Goal: Information Seeking & Learning: Stay updated

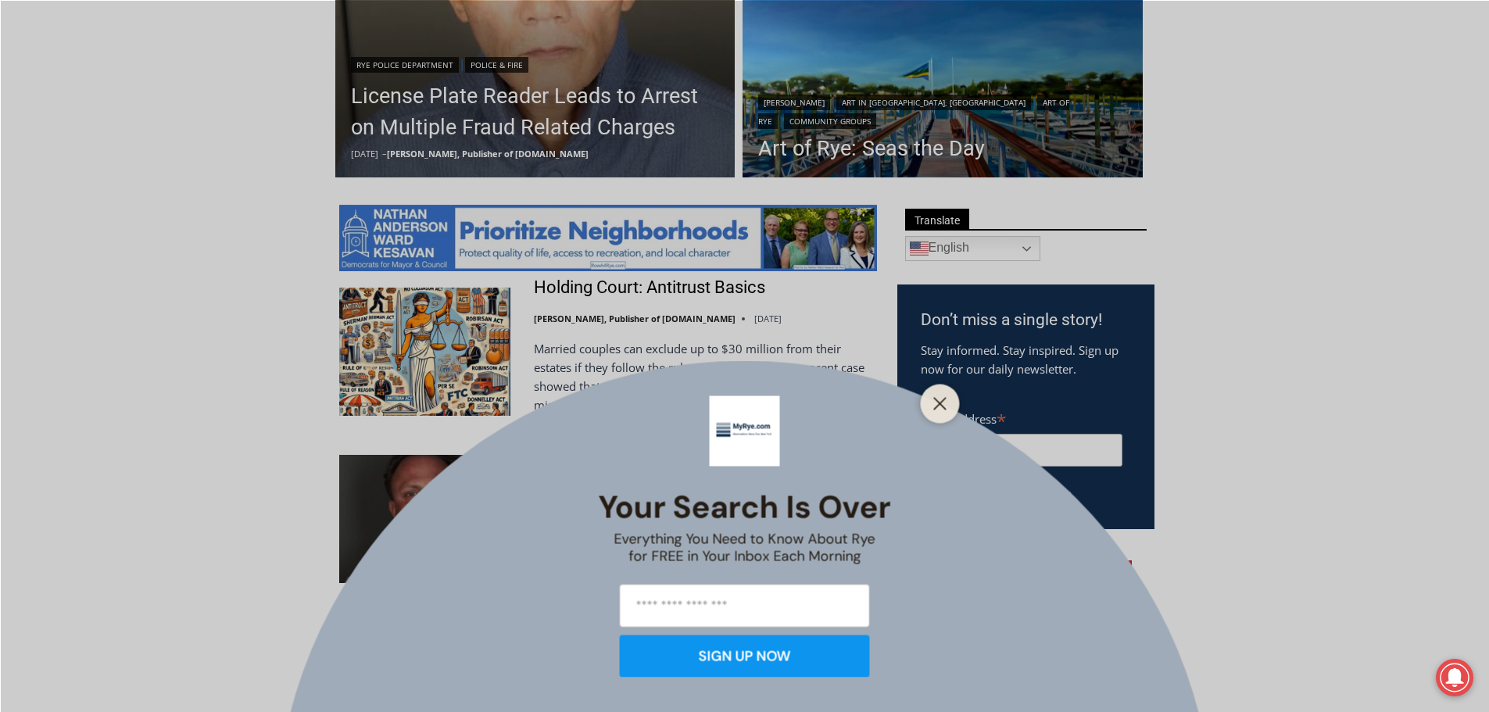
scroll to position [938, 0]
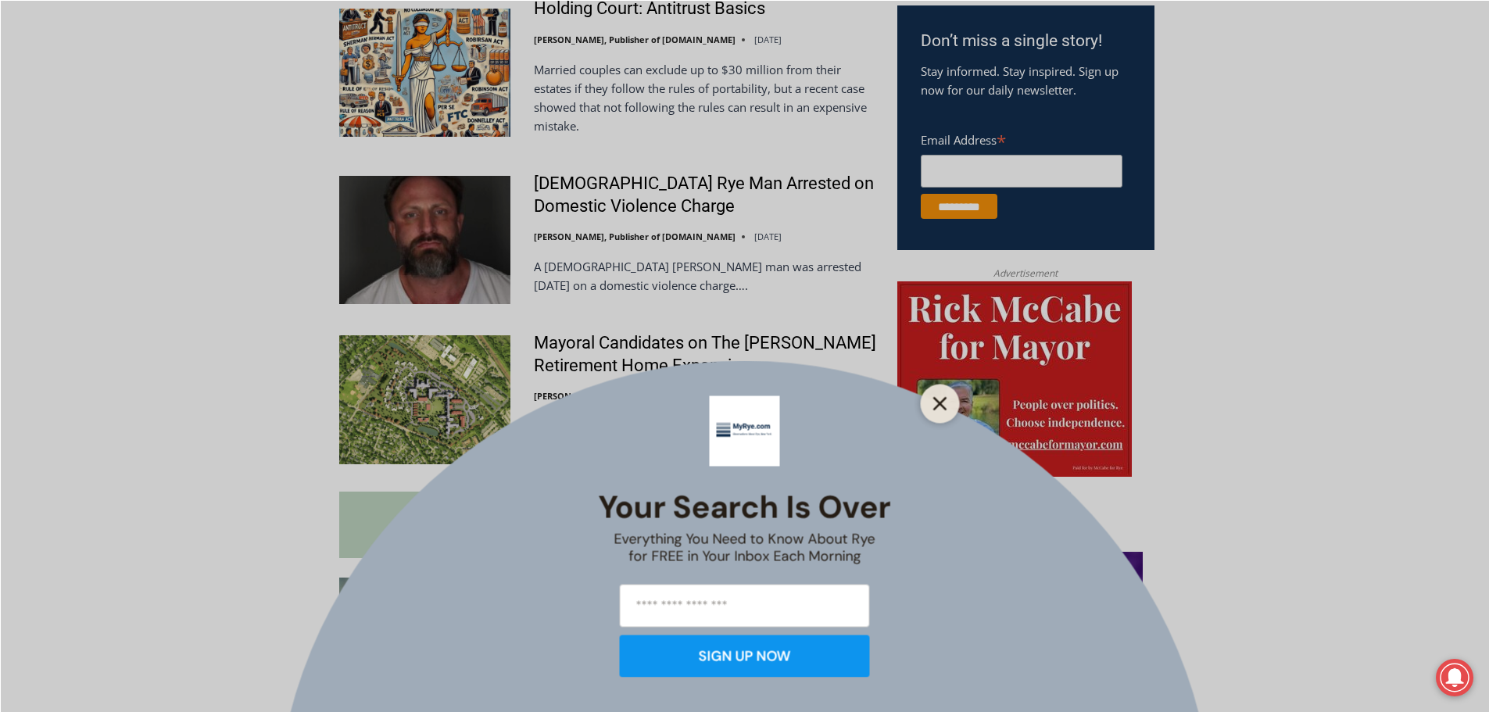
click at [940, 410] on button "Close" at bounding box center [940, 403] width 22 height 22
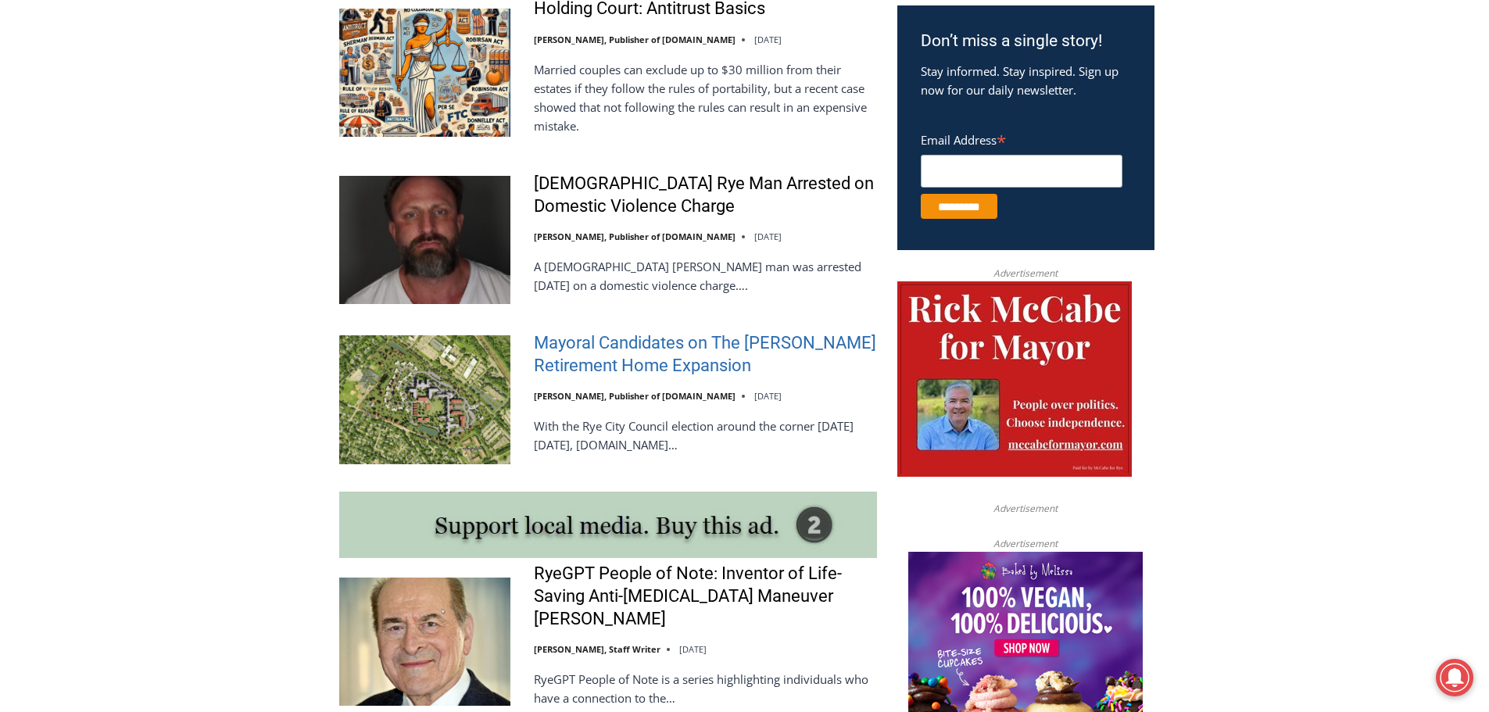
click at [635, 339] on link "Mayoral Candidates on The [PERSON_NAME] Retirement Home Expansion" at bounding box center [705, 354] width 343 height 45
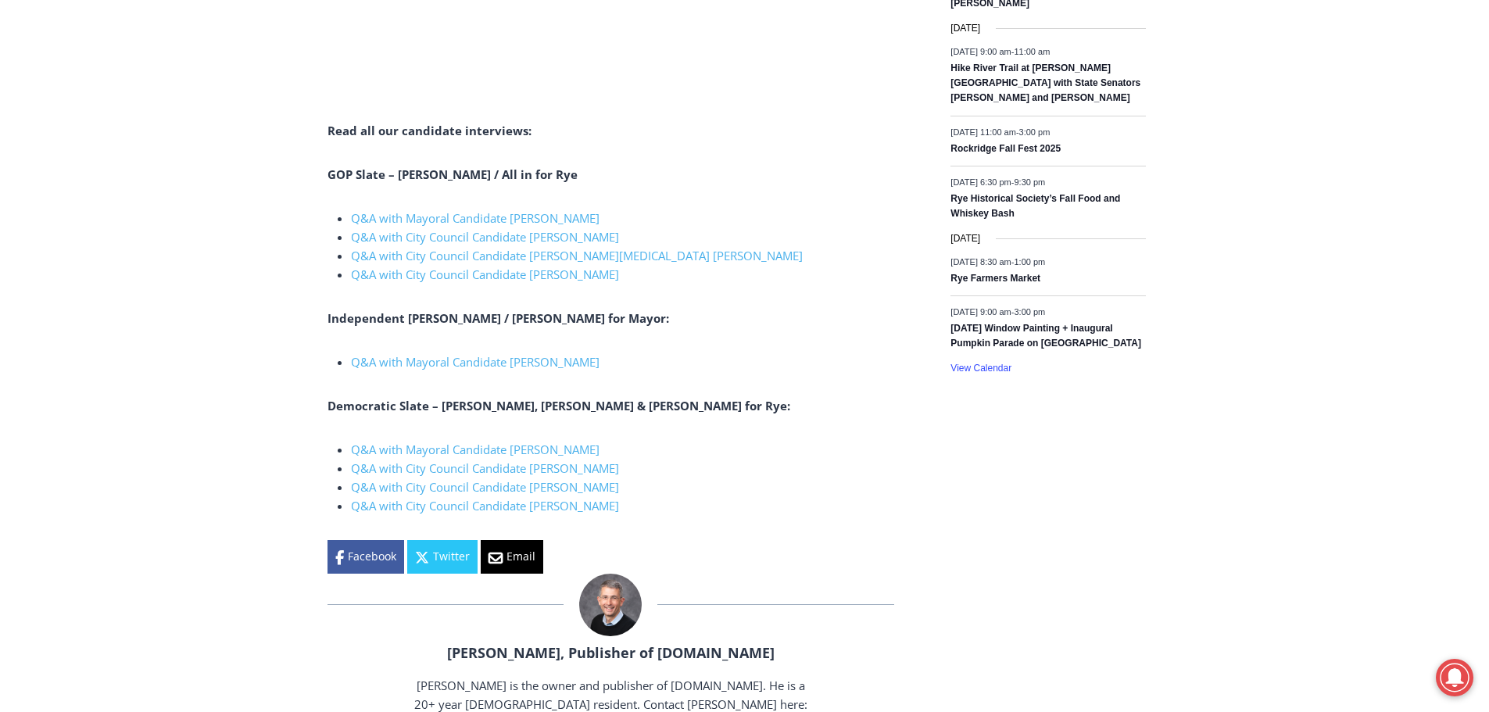
scroll to position [2158, 0]
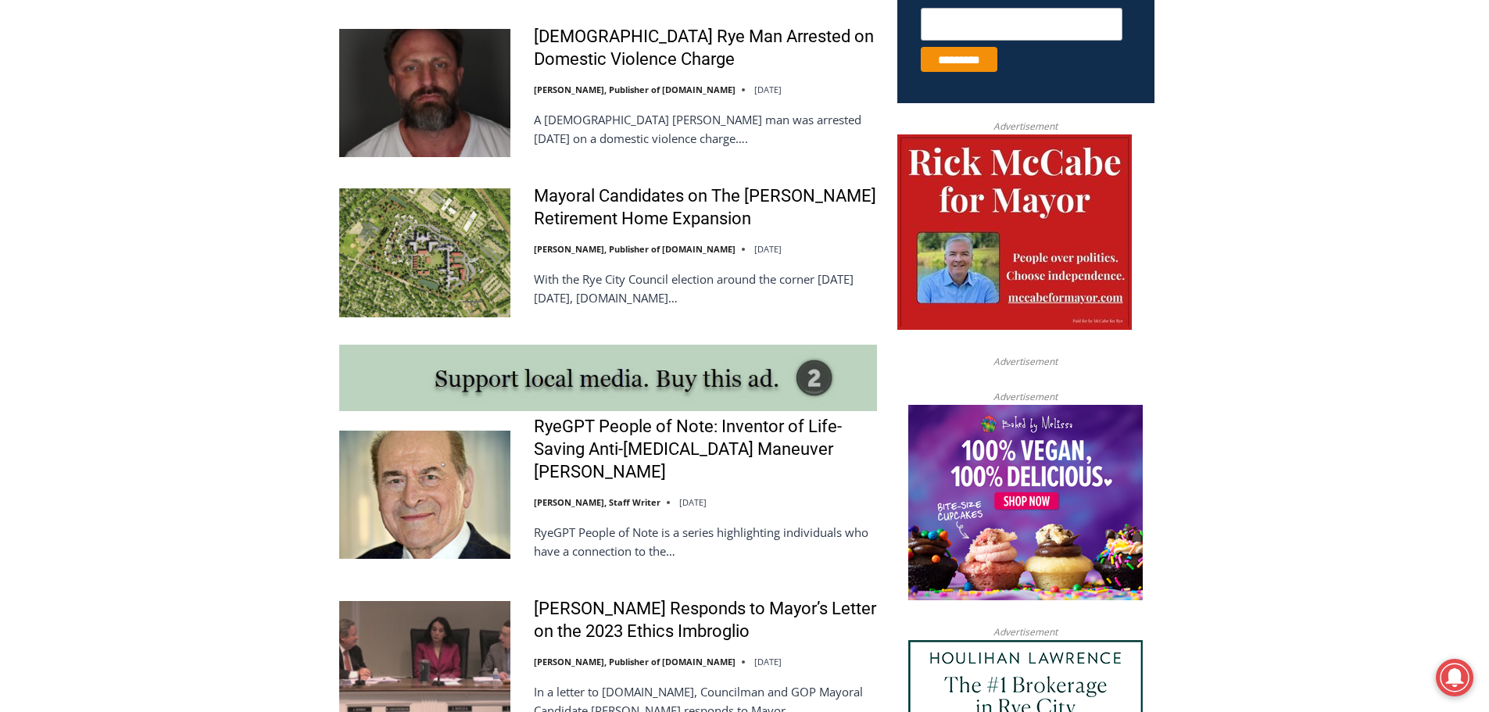
scroll to position [929, 0]
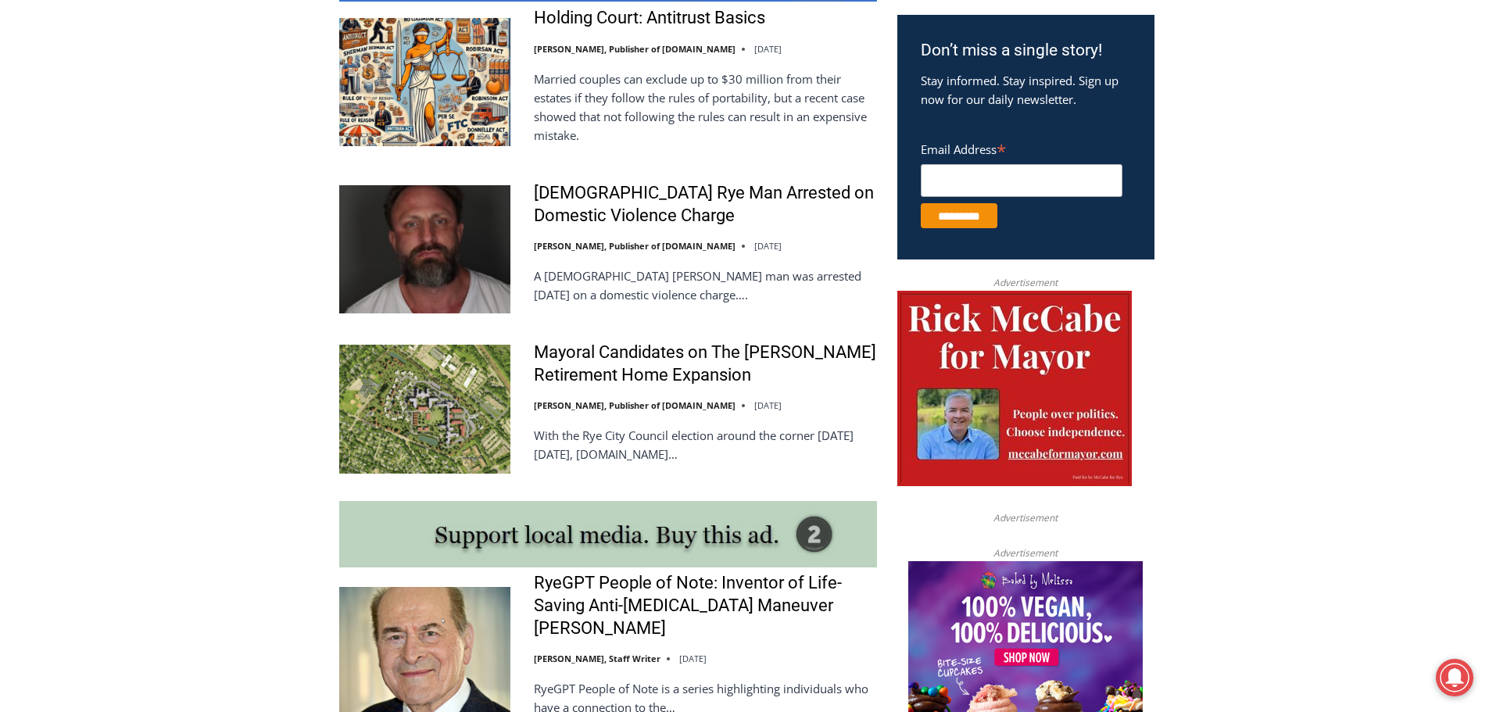
click at [452, 227] on img at bounding box center [424, 249] width 171 height 128
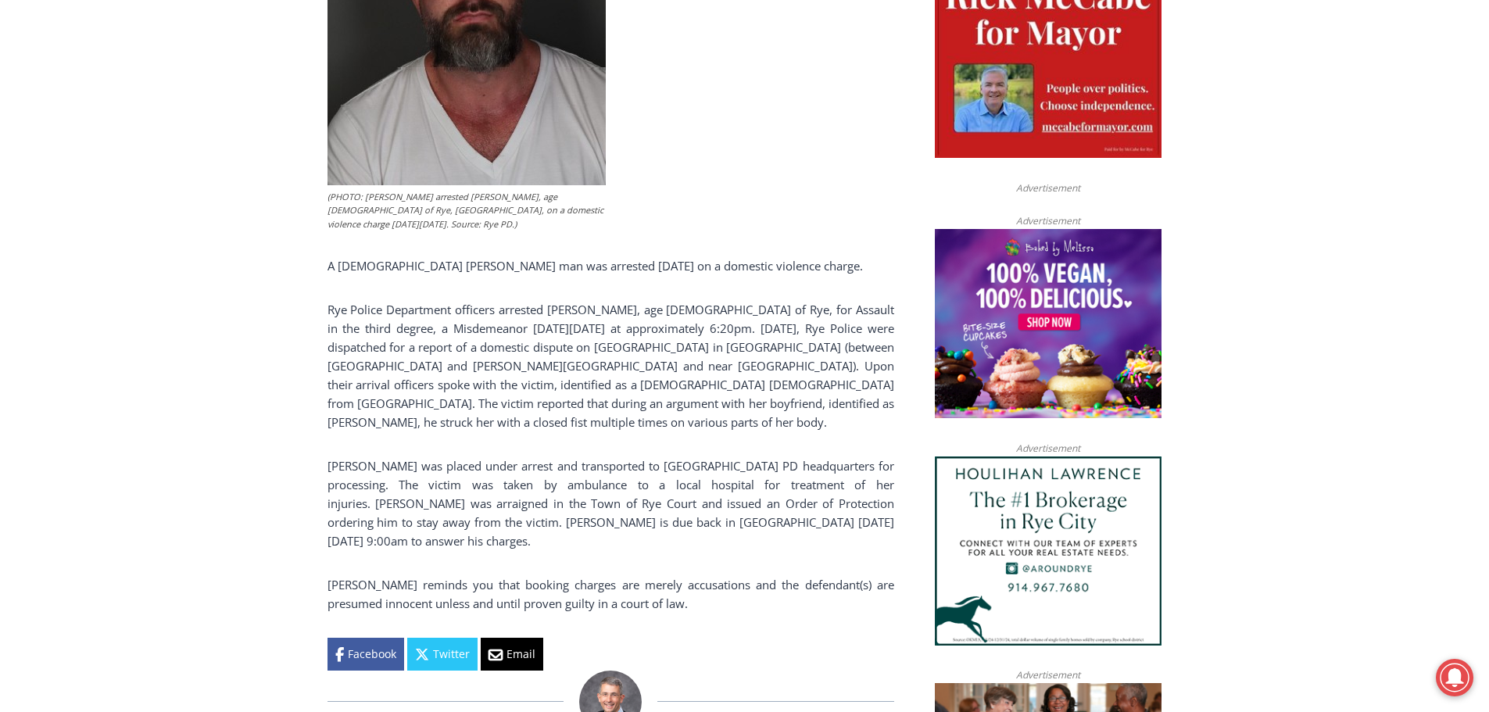
scroll to position [1064, 0]
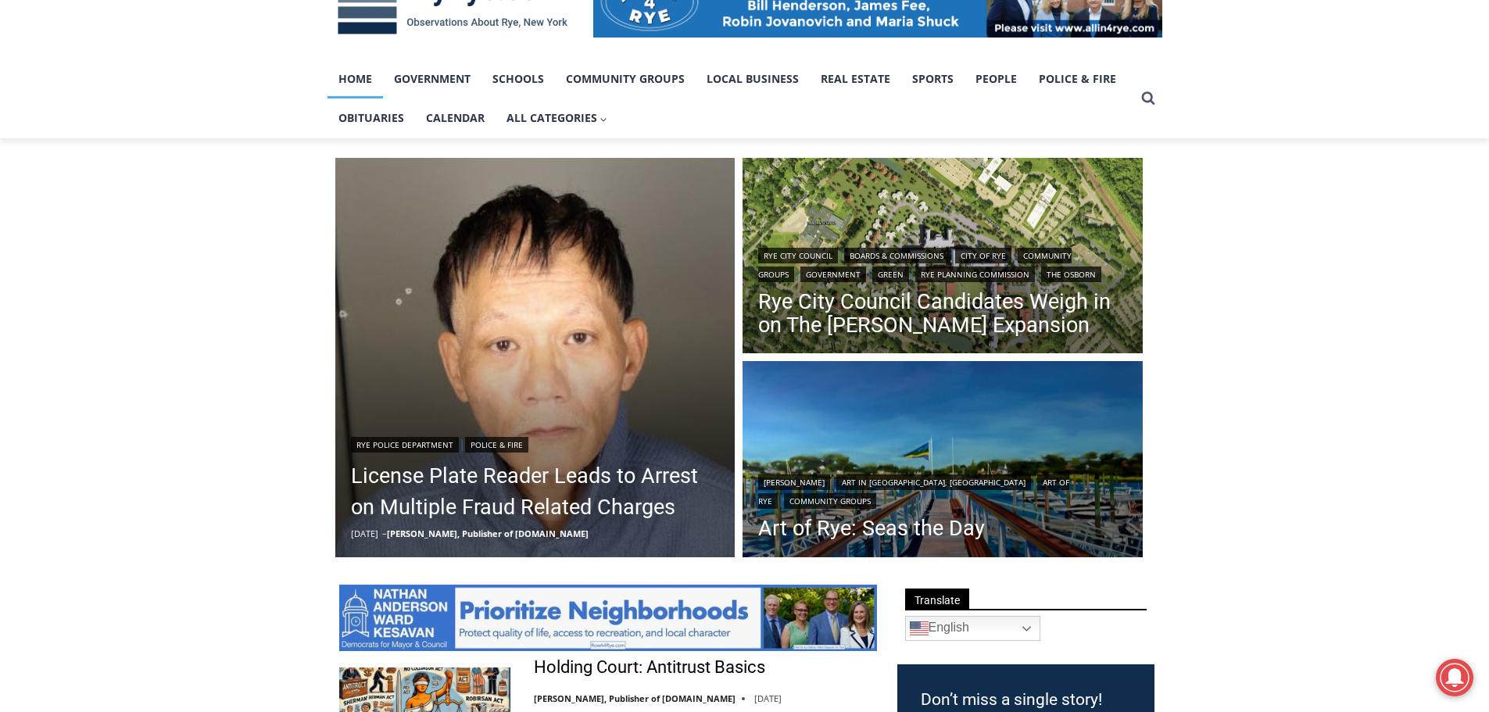
scroll to position [191, 0]
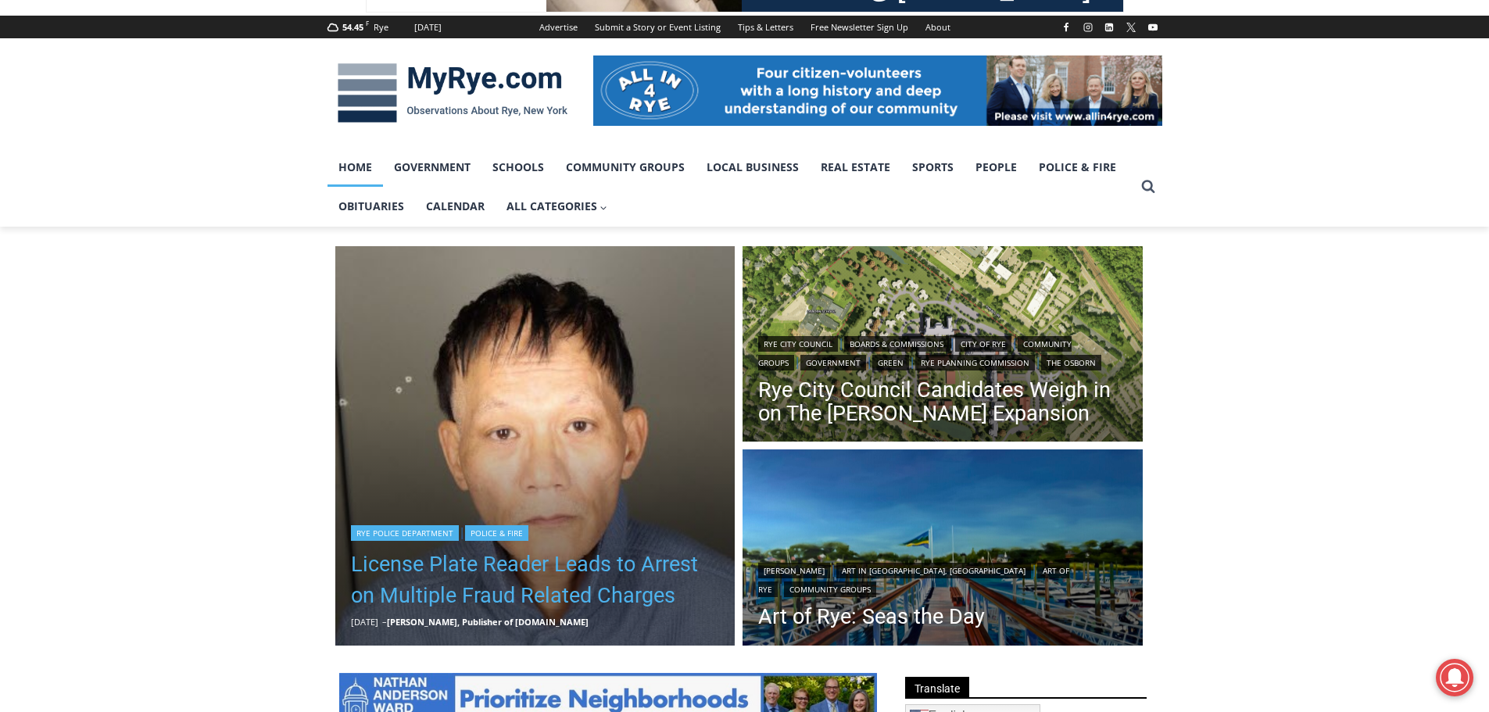
click at [542, 582] on link "License Plate Reader Leads to Arrest on Multiple Fraud Related Charges" at bounding box center [535, 580] width 369 height 63
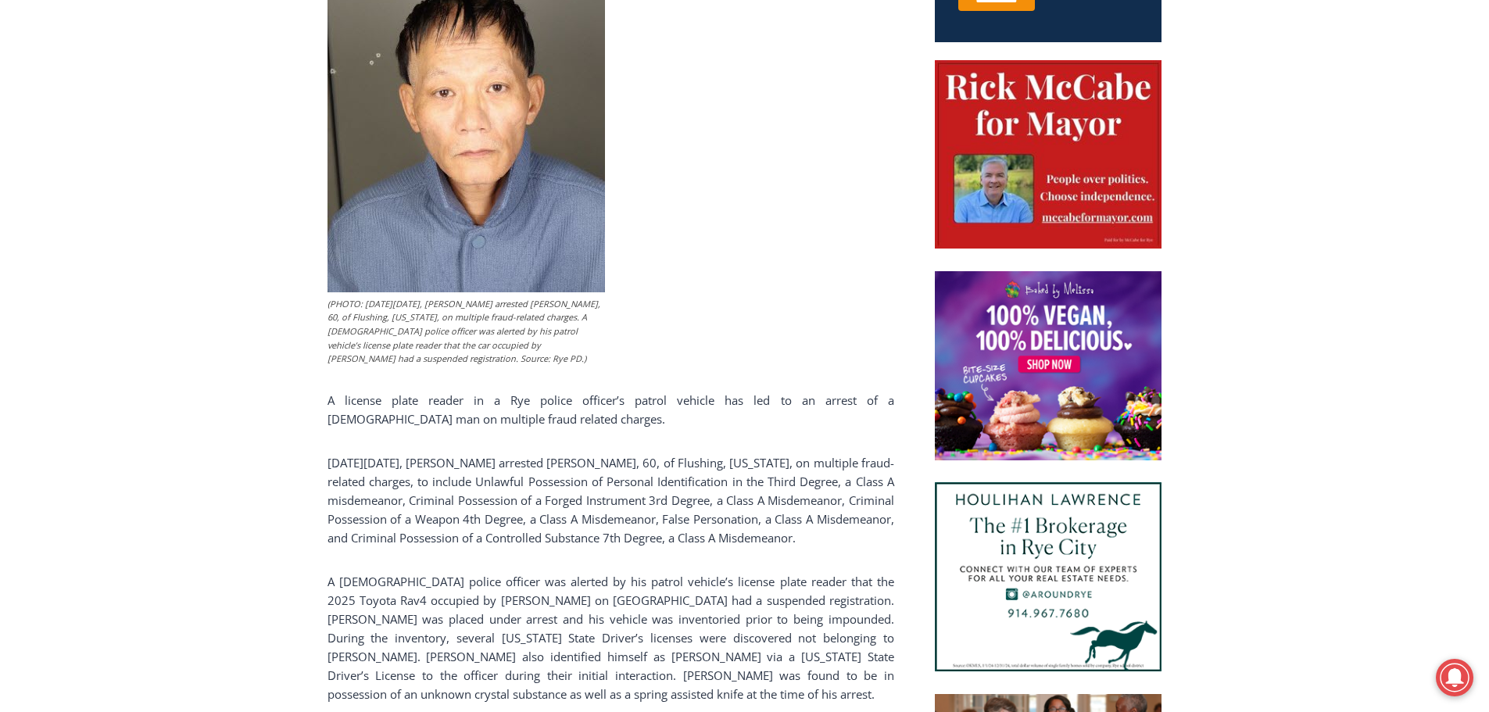
scroll to position [907, 0]
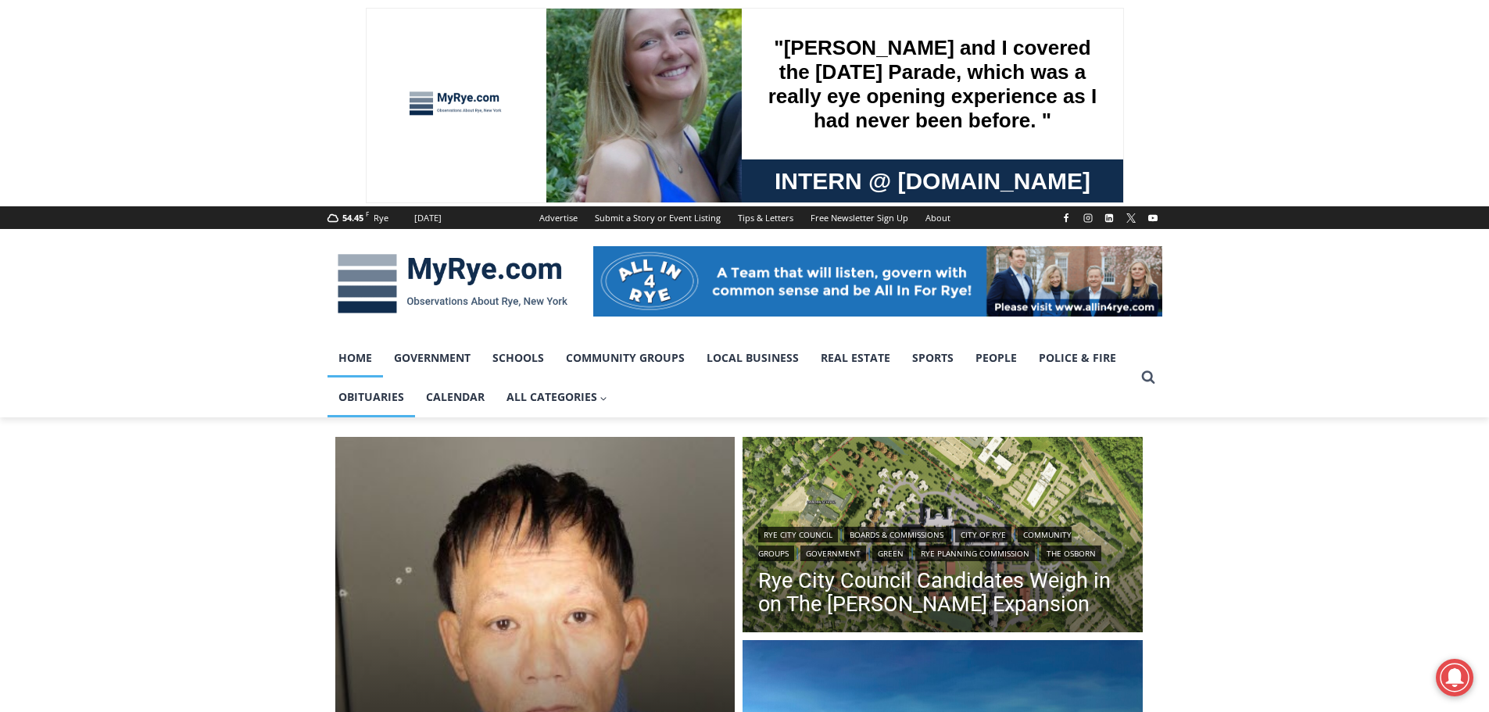
click at [380, 393] on link "Obituaries" at bounding box center [372, 397] width 88 height 39
